Goal: Check status: Check status

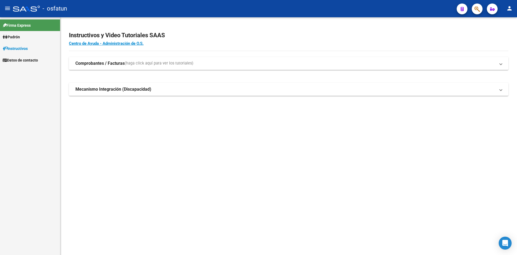
click at [22, 36] on link "Padrón" at bounding box center [30, 37] width 60 height 12
click at [33, 51] on link "Análisis Afiliado" at bounding box center [30, 49] width 60 height 12
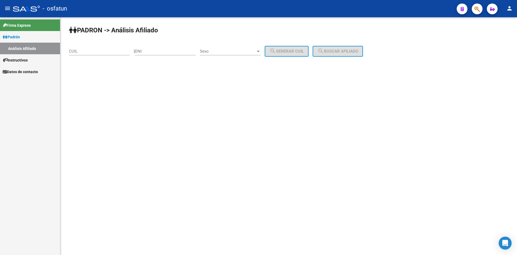
click at [86, 51] on input "CUIL" at bounding box center [99, 51] width 61 height 5
paste input "27-36051263-6"
type input "27-36051263-6"
click at [155, 50] on input "DNI" at bounding box center [165, 51] width 61 height 5
paste input "36051263"
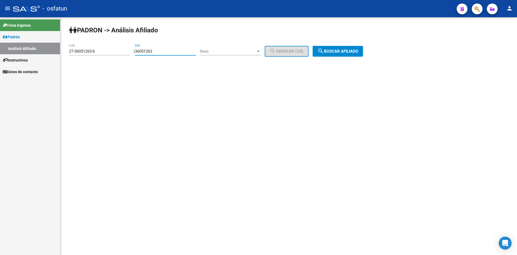
type input "36051263"
click at [221, 51] on span "Sexo" at bounding box center [228, 51] width 56 height 5
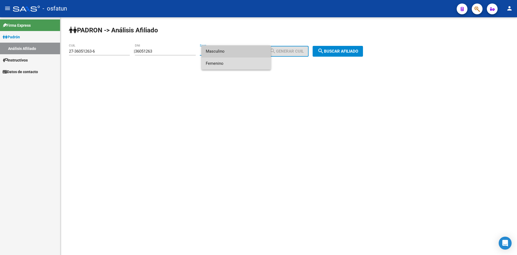
click at [223, 66] on span "Femenino" at bounding box center [236, 63] width 61 height 12
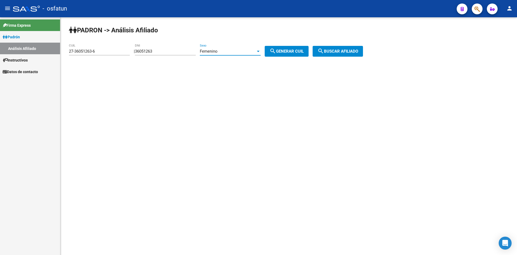
click at [341, 52] on span "search Buscar afiliado" at bounding box center [338, 51] width 41 height 5
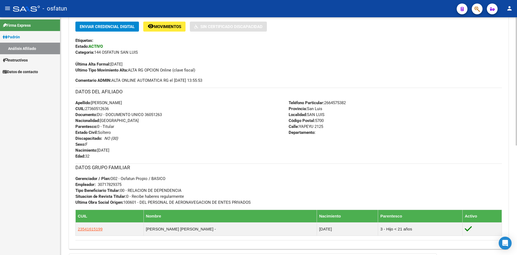
scroll to position [203, 0]
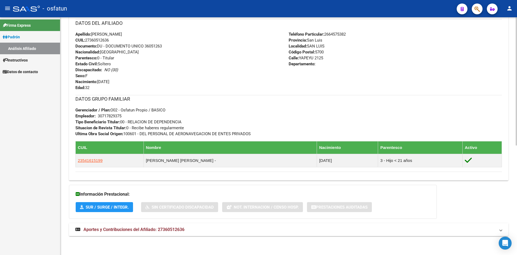
click at [137, 229] on span "Aportes y Contribuciones del Afiliado: 27360512636" at bounding box center [134, 229] width 101 height 5
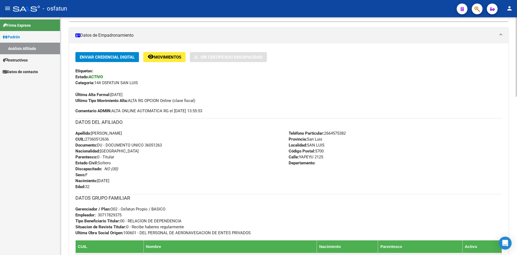
scroll to position [15, 0]
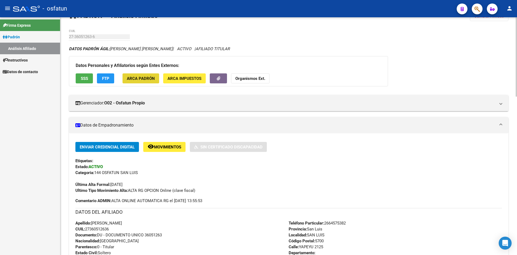
click at [142, 77] on span "ARCA Padrón" at bounding box center [141, 78] width 28 height 5
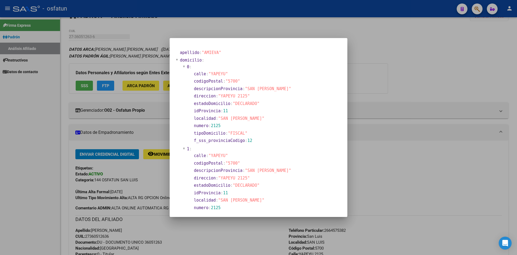
click at [384, 87] on div at bounding box center [258, 127] width 517 height 255
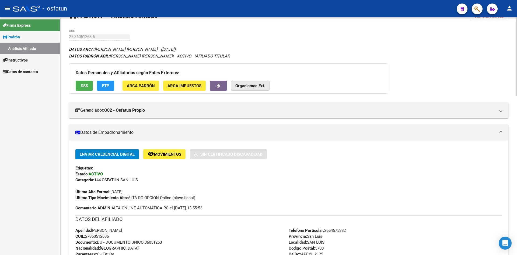
click at [242, 84] on strong "Organismos Ext." at bounding box center [251, 85] width 30 height 5
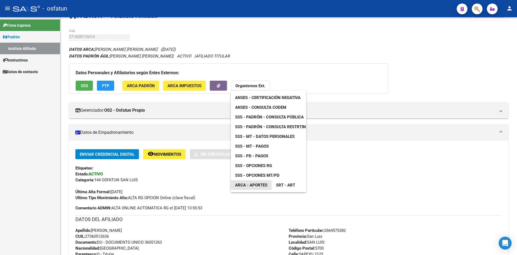
click at [264, 186] on span "ARCA - Aportes" at bounding box center [251, 184] width 32 height 5
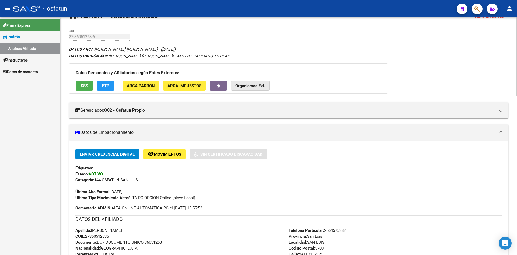
click at [253, 85] on strong "Organismos Ext." at bounding box center [251, 85] width 30 height 5
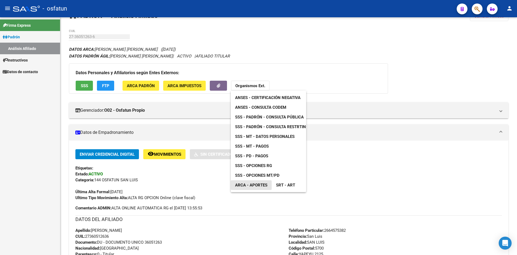
click at [267, 186] on span "ARCA - Aportes" at bounding box center [251, 184] width 32 height 5
